Goal: Find specific page/section

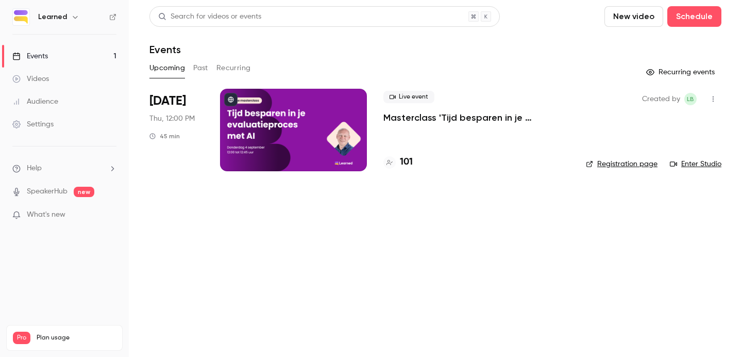
click at [291, 108] on div at bounding box center [293, 130] width 147 height 82
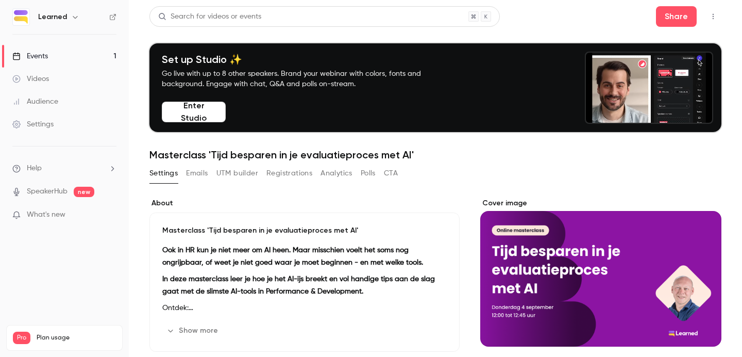
click at [289, 171] on button "Registrations" at bounding box center [289, 173] width 46 height 16
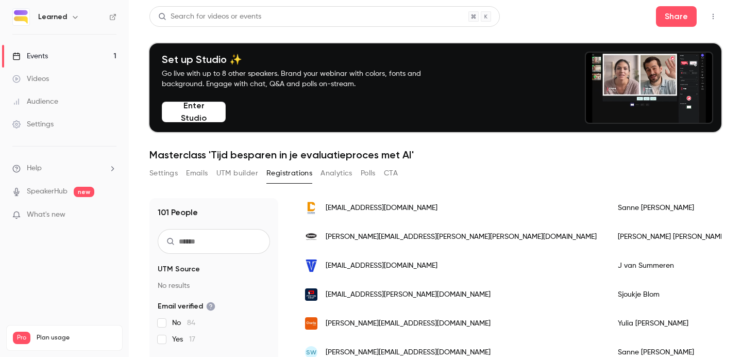
scroll to position [175, 0]
